Goal: Task Accomplishment & Management: Manage account settings

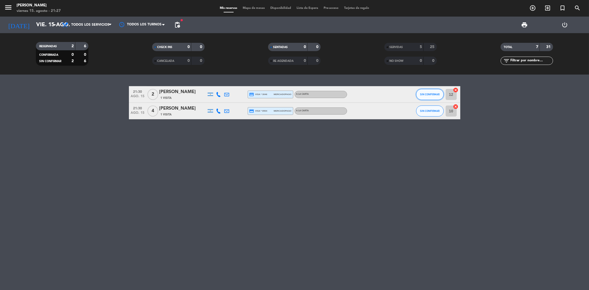
click at [431, 93] on span "SIN CONFIRMAR" at bounding box center [430, 94] width 20 height 3
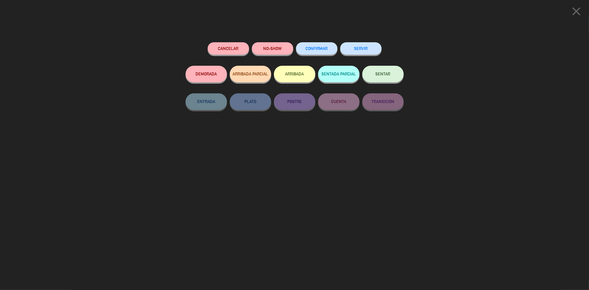
click at [365, 51] on button "SERVIR" at bounding box center [360, 48] width 41 height 12
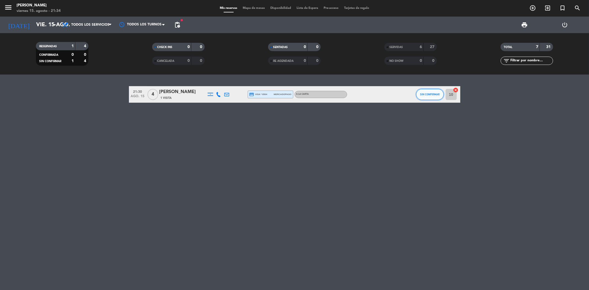
click at [432, 97] on button "SIN CONFIRMAR" at bounding box center [430, 94] width 28 height 11
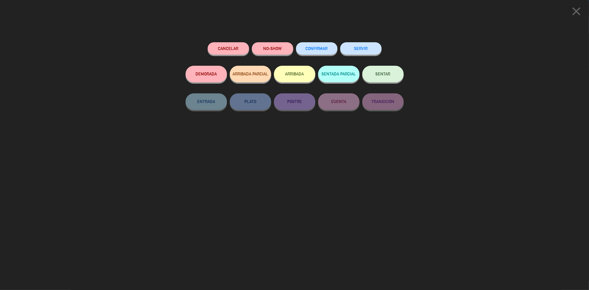
click at [370, 50] on button "SERVIR" at bounding box center [360, 48] width 41 height 12
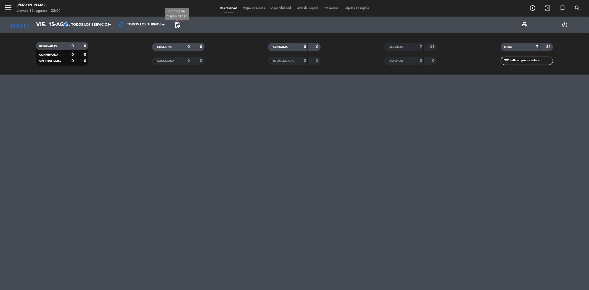
click at [177, 25] on span "pending_actions" at bounding box center [177, 25] width 7 height 7
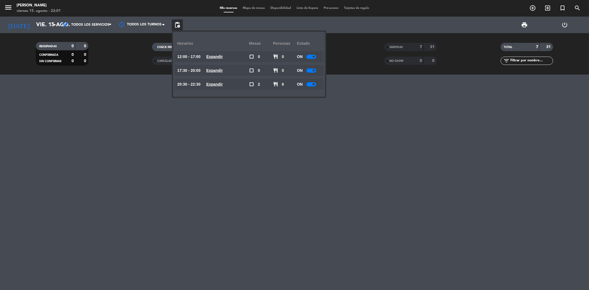
click at [221, 82] on u "Expandir" at bounding box center [214, 84] width 17 height 4
click at [312, 127] on div at bounding box center [313, 128] width 10 height 4
click at [279, 177] on div at bounding box center [294, 181] width 589 height 215
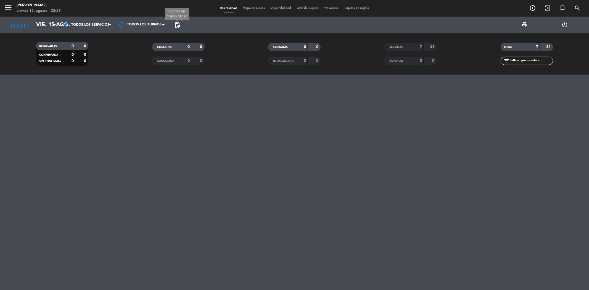
click at [175, 25] on span "pending_actions" at bounding box center [177, 25] width 7 height 7
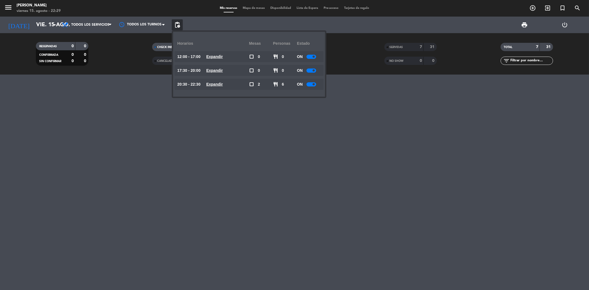
click at [211, 86] on u "Expandir" at bounding box center [214, 84] width 17 height 4
click at [313, 139] on div at bounding box center [313, 139] width 10 height 4
click at [192, 192] on div at bounding box center [294, 181] width 589 height 215
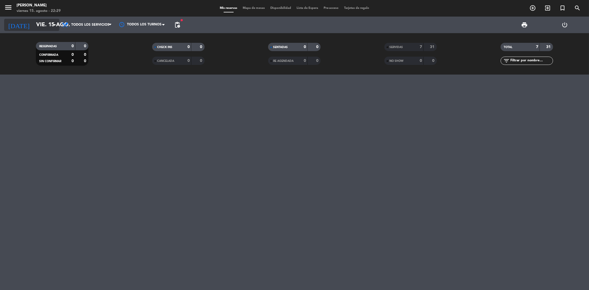
click at [55, 25] on icon "arrow_drop_down" at bounding box center [54, 25] width 7 height 7
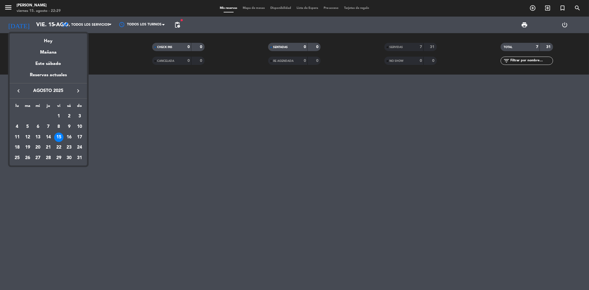
click at [177, 22] on div at bounding box center [294, 145] width 589 height 290
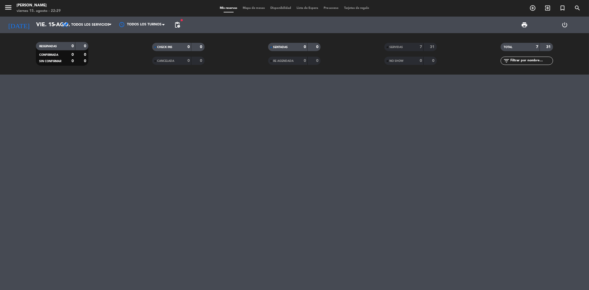
click at [189, 140] on div at bounding box center [294, 181] width 589 height 215
click at [177, 26] on span "pending_actions" at bounding box center [177, 25] width 7 height 7
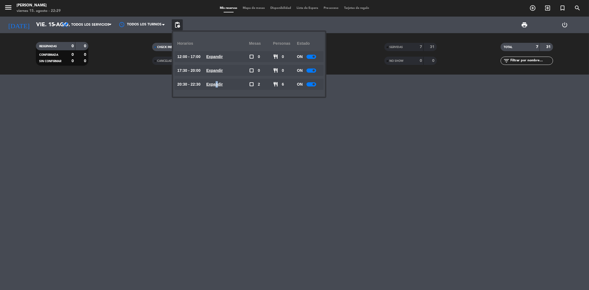
click at [222, 83] on u "Expandir" at bounding box center [214, 84] width 17 height 4
click at [249, 163] on div at bounding box center [294, 181] width 589 height 215
